Goal: Task Accomplishment & Management: Manage account settings

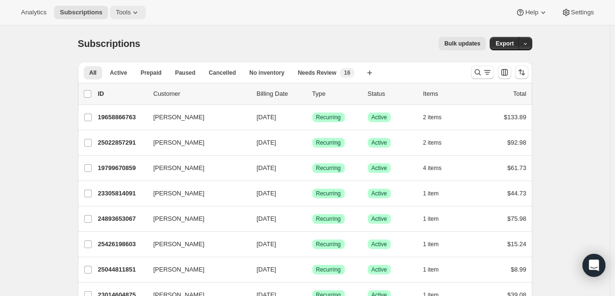
click at [117, 9] on span "Tools" at bounding box center [123, 13] width 15 height 8
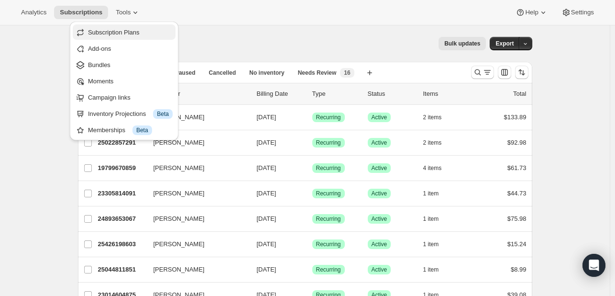
click at [111, 38] on button "Subscription Plans" at bounding box center [124, 31] width 103 height 15
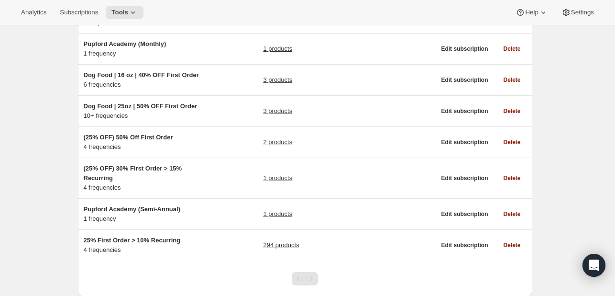
scroll to position [179, 0]
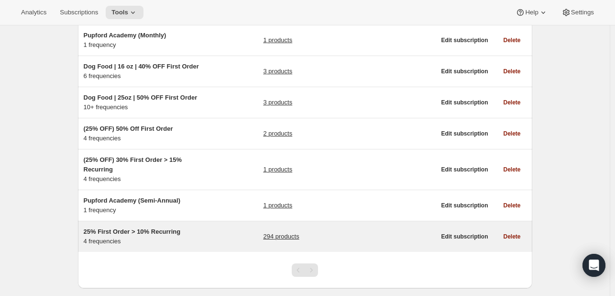
click at [216, 230] on div "25% First Order > 10% Recurring 4 frequencies 294 products" at bounding box center [260, 236] width 352 height 19
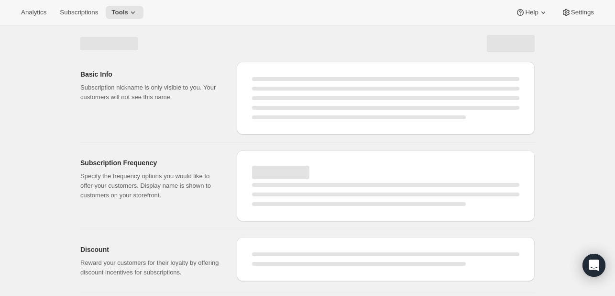
select select "WEEK"
select select "MONTH"
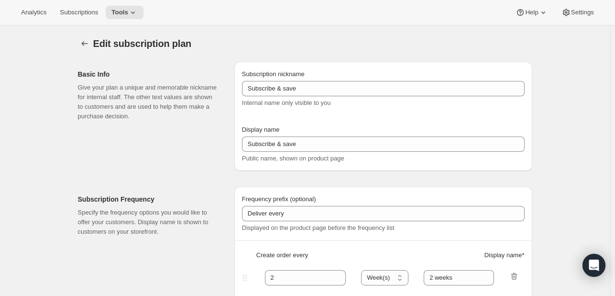
type input "25% First Order > 10% Recurring"
type input "Subscribe & Save"
select select "WEEK"
select select "MONTH"
